Goal: Task Accomplishment & Management: Use online tool/utility

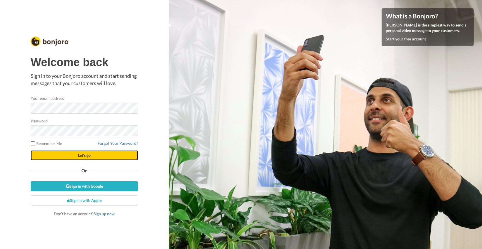
click at [82, 155] on span "Let's go" at bounding box center [84, 155] width 13 height 5
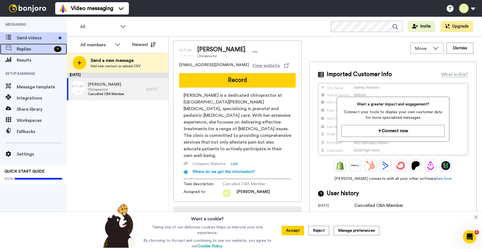
click at [21, 49] on span "Replies" at bounding box center [34, 49] width 35 height 7
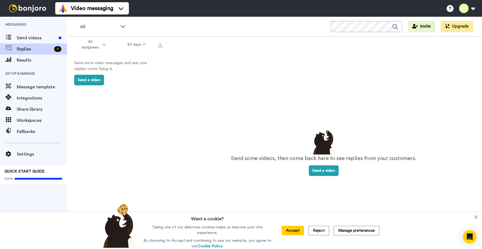
click at [25, 38] on span "Send videos" at bounding box center [37, 38] width 40 height 7
